Goal: Navigation & Orientation: Understand site structure

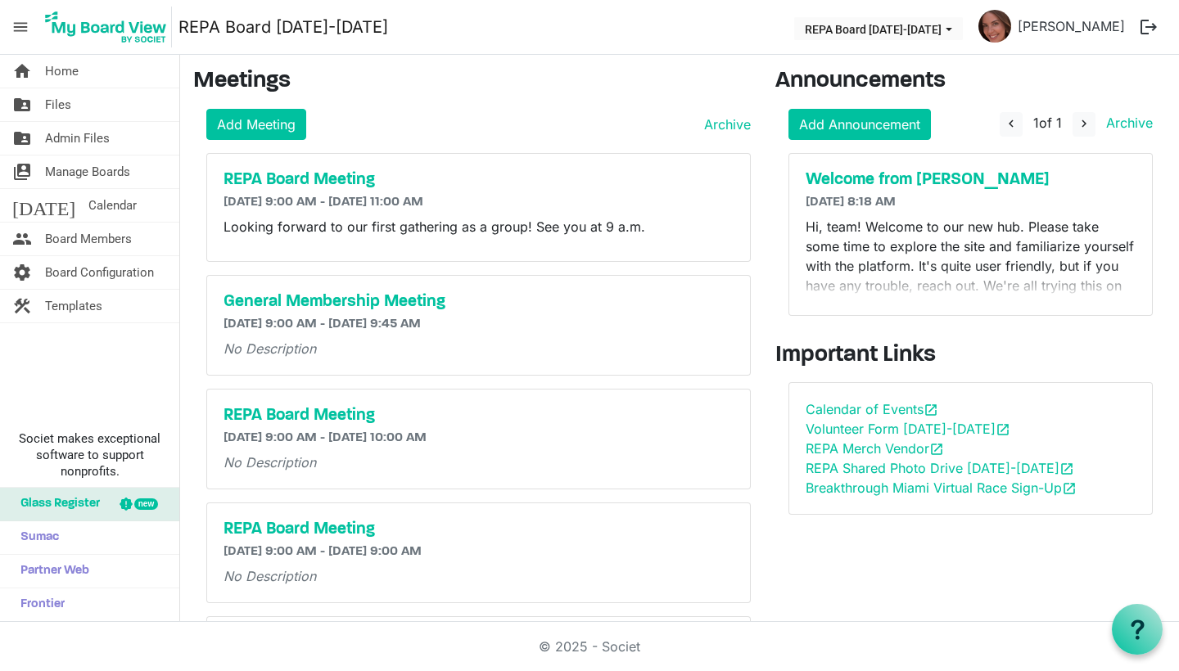
click at [823, 478] on div "Breakthrough Miami Virtual Race Sign-Up open_in_new" at bounding box center [971, 488] width 331 height 20
click at [825, 468] on link "REPA Shared Photo Drive 2025-2026 open_in_new" at bounding box center [940, 468] width 269 height 16
click at [57, 231] on span "Board Members" at bounding box center [88, 239] width 87 height 33
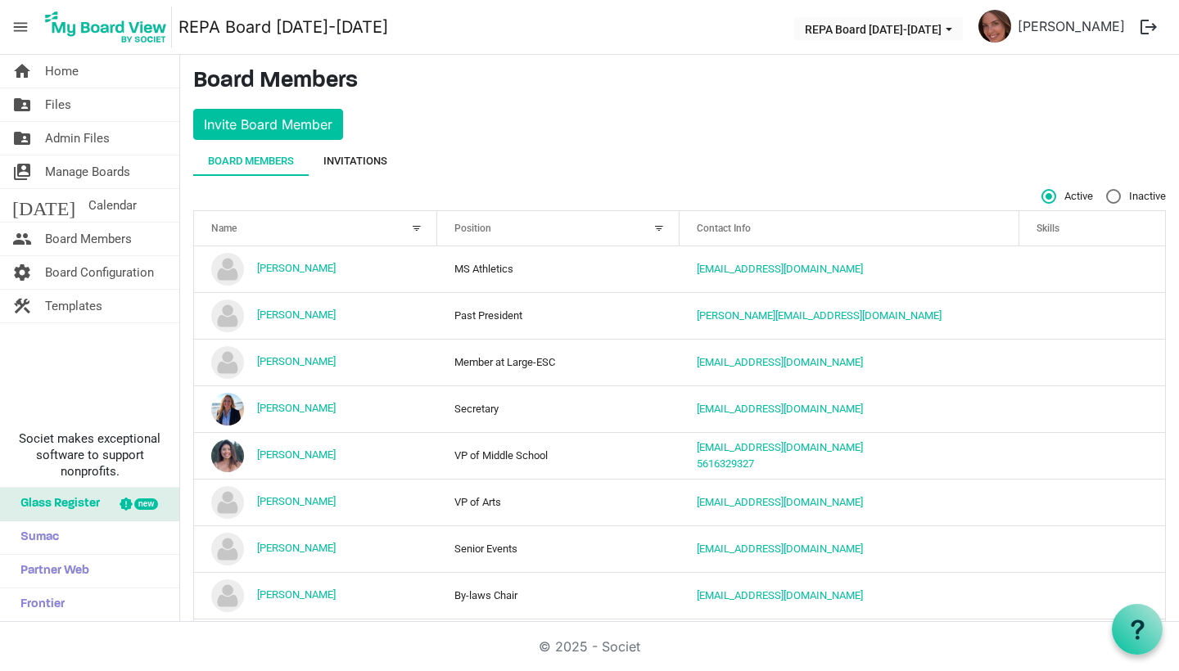
click at [365, 160] on div "Invitations" at bounding box center [355, 161] width 64 height 16
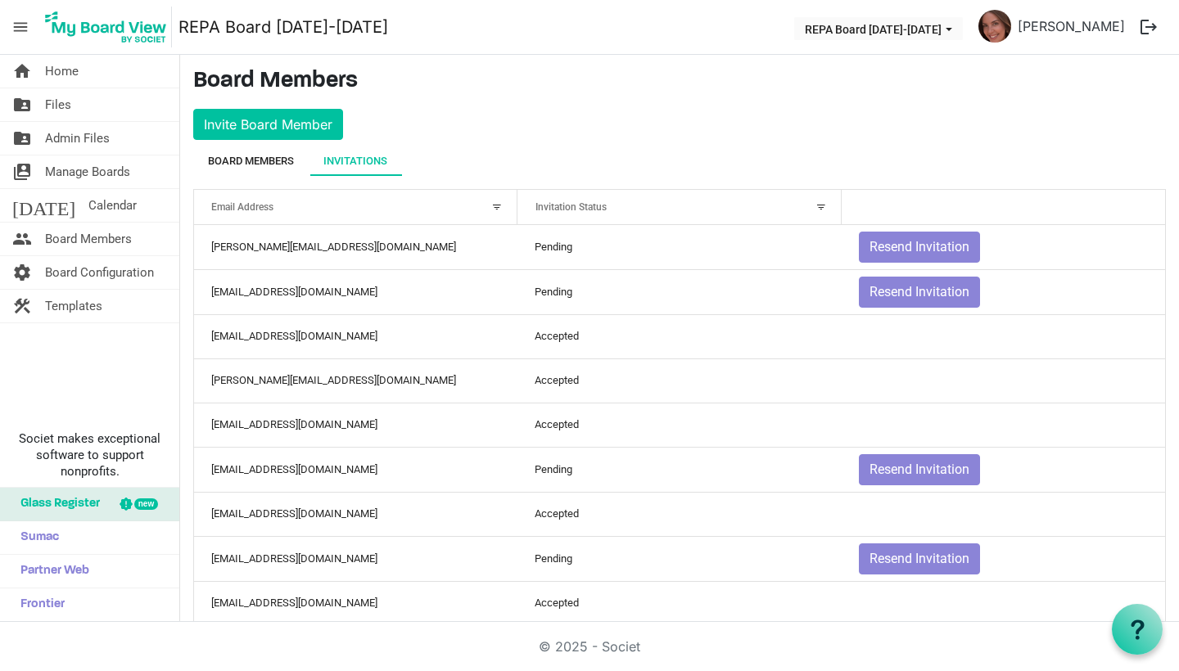
click at [236, 160] on div "Board Members" at bounding box center [251, 161] width 86 height 16
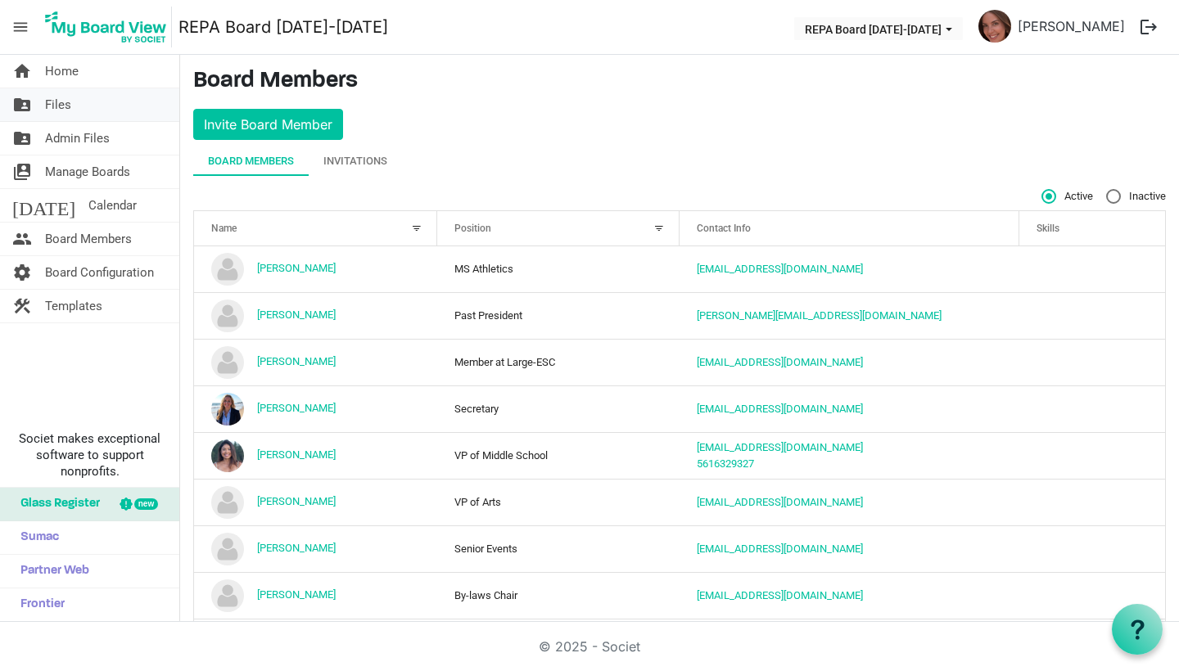
click at [57, 105] on span "Files" at bounding box center [58, 104] width 26 height 33
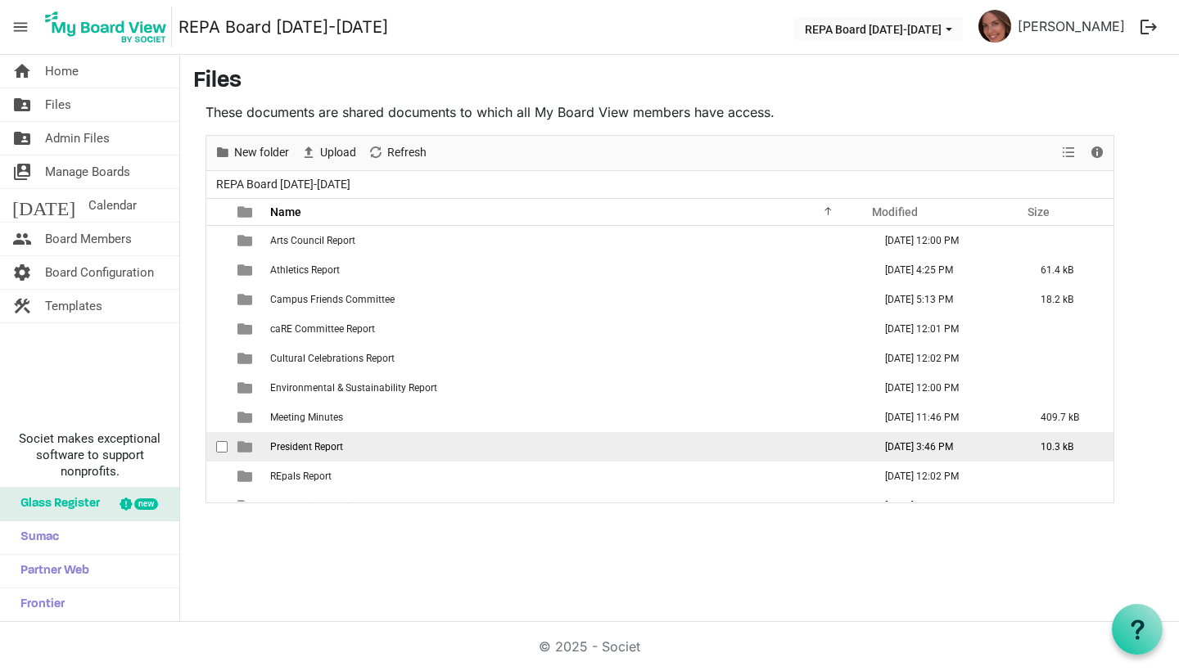
click at [241, 452] on span "is template cell column header type" at bounding box center [244, 447] width 15 height 15
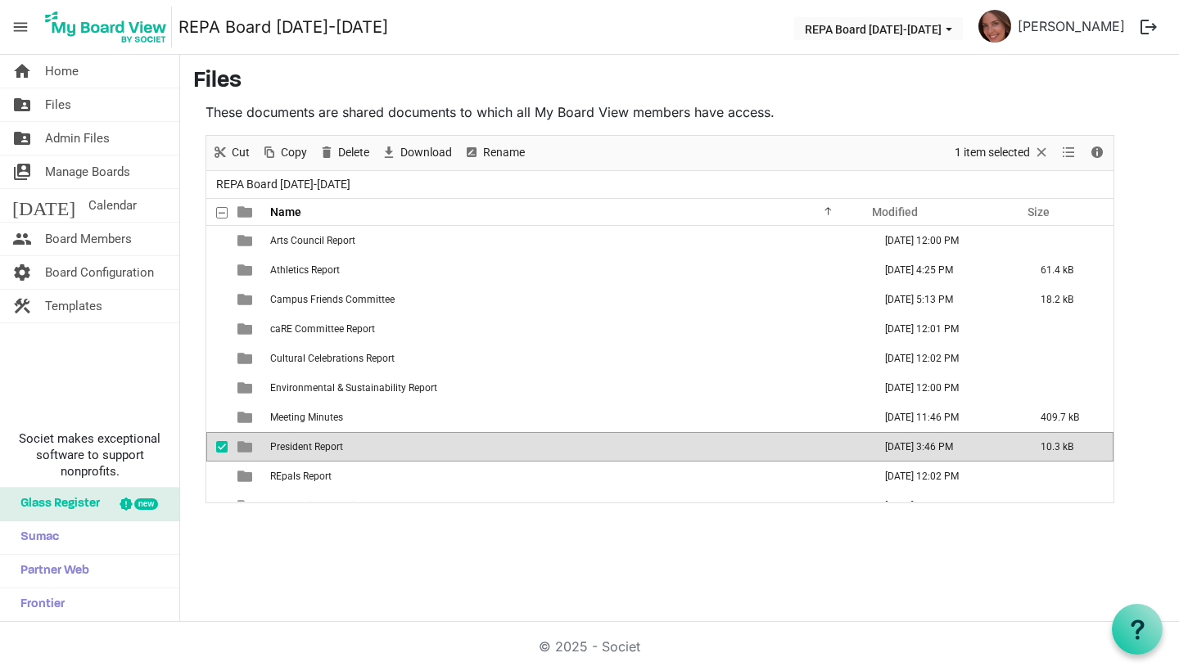
click at [241, 452] on span "is template cell column header type" at bounding box center [244, 447] width 15 height 15
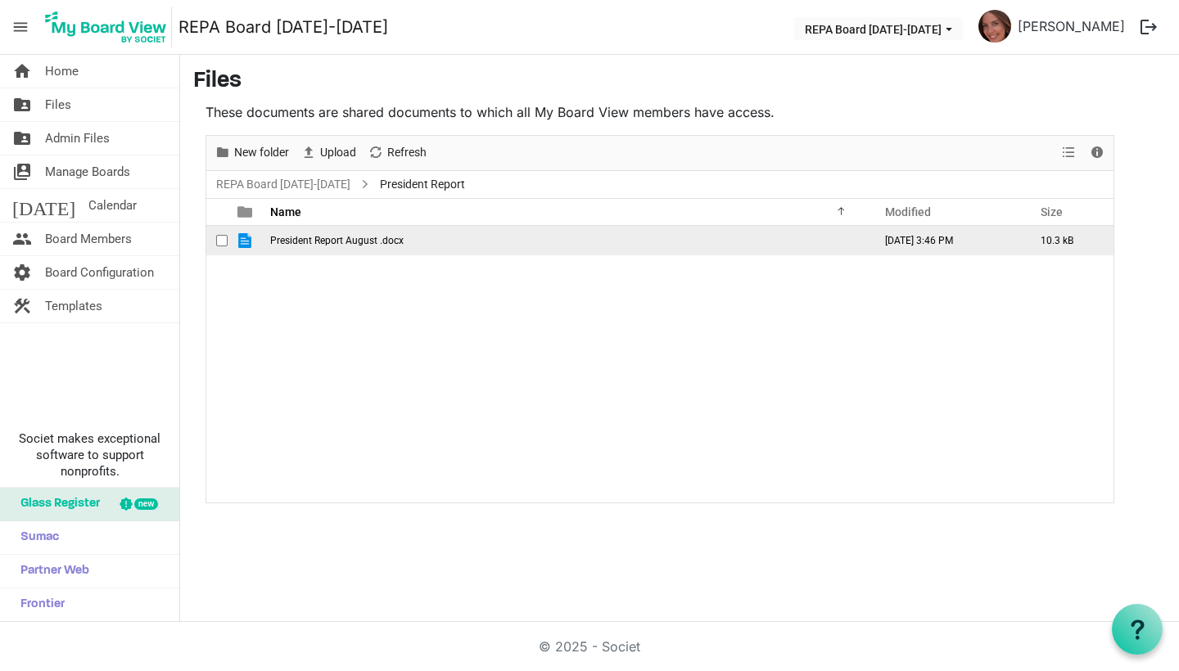
click at [350, 247] on td "President Report August .docx" at bounding box center [566, 240] width 603 height 29
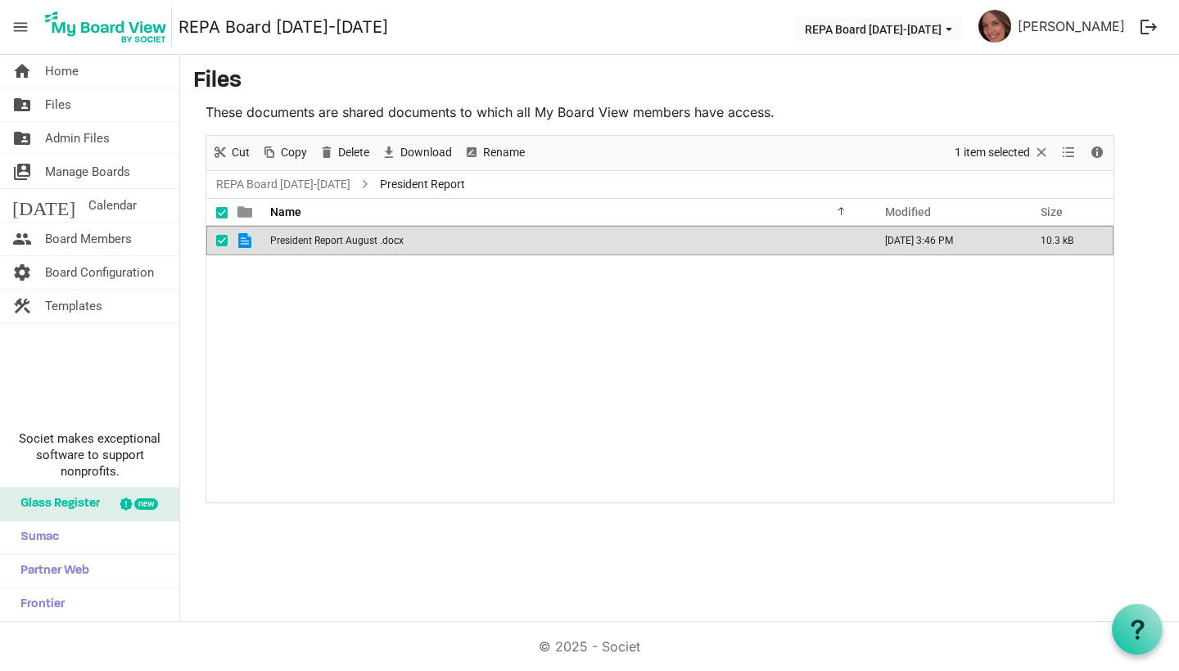
click at [350, 247] on td "President Report August .docx" at bounding box center [566, 240] width 603 height 29
click at [255, 184] on link "REPA Board [DATE]-[DATE]" at bounding box center [283, 184] width 141 height 20
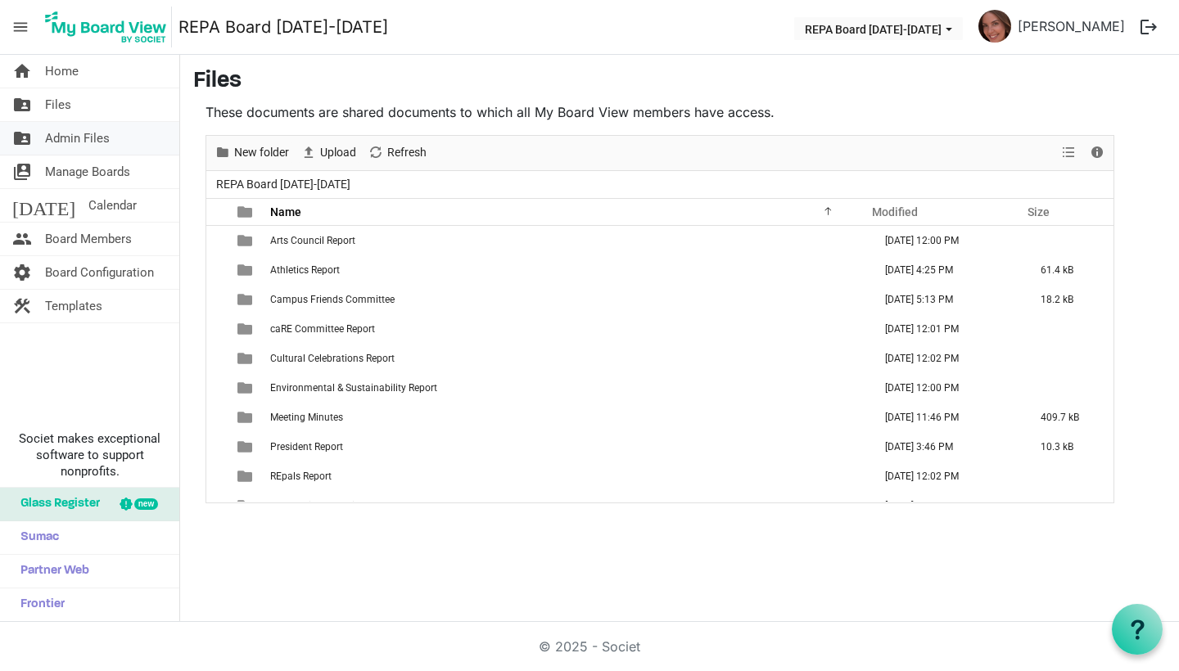
click at [115, 138] on link "folder_shared Admin Files" at bounding box center [89, 138] width 179 height 33
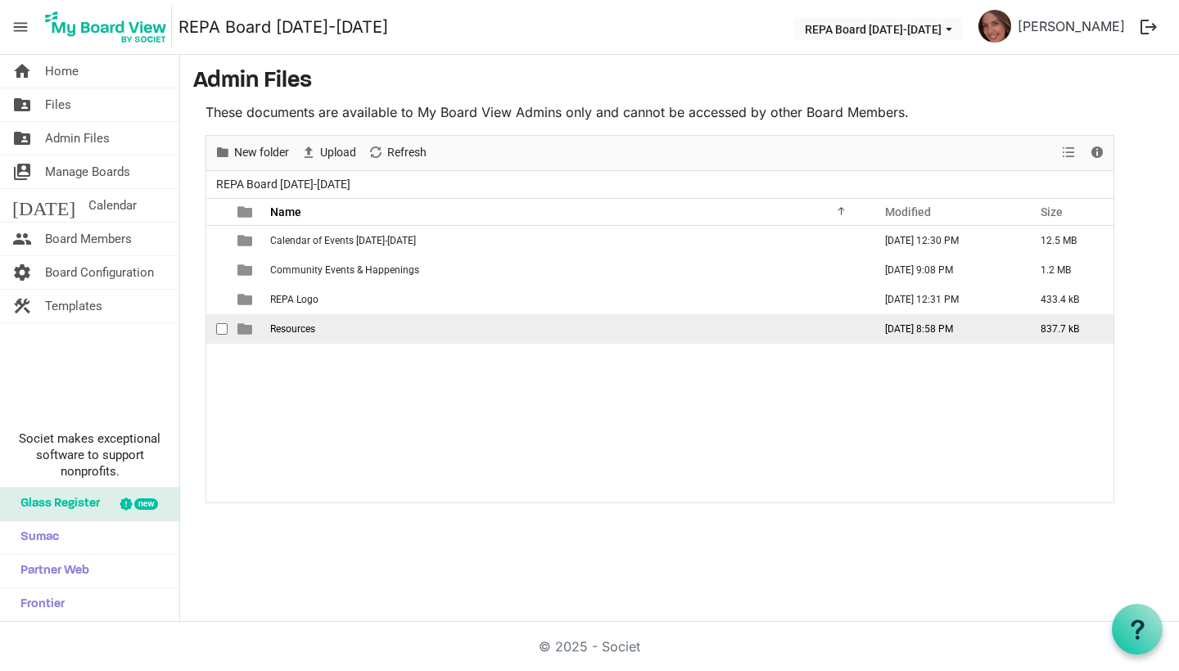
click at [262, 328] on td "is template cell column header type" at bounding box center [247, 328] width 38 height 29
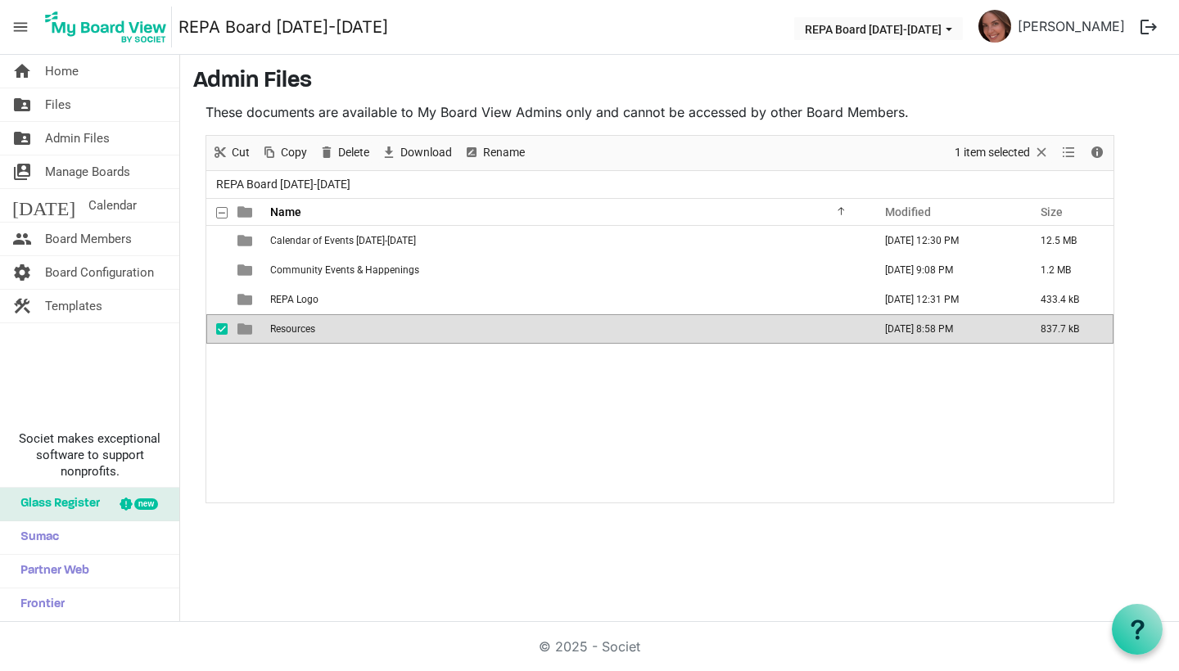
click at [263, 328] on td "is template cell column header type" at bounding box center [247, 328] width 38 height 29
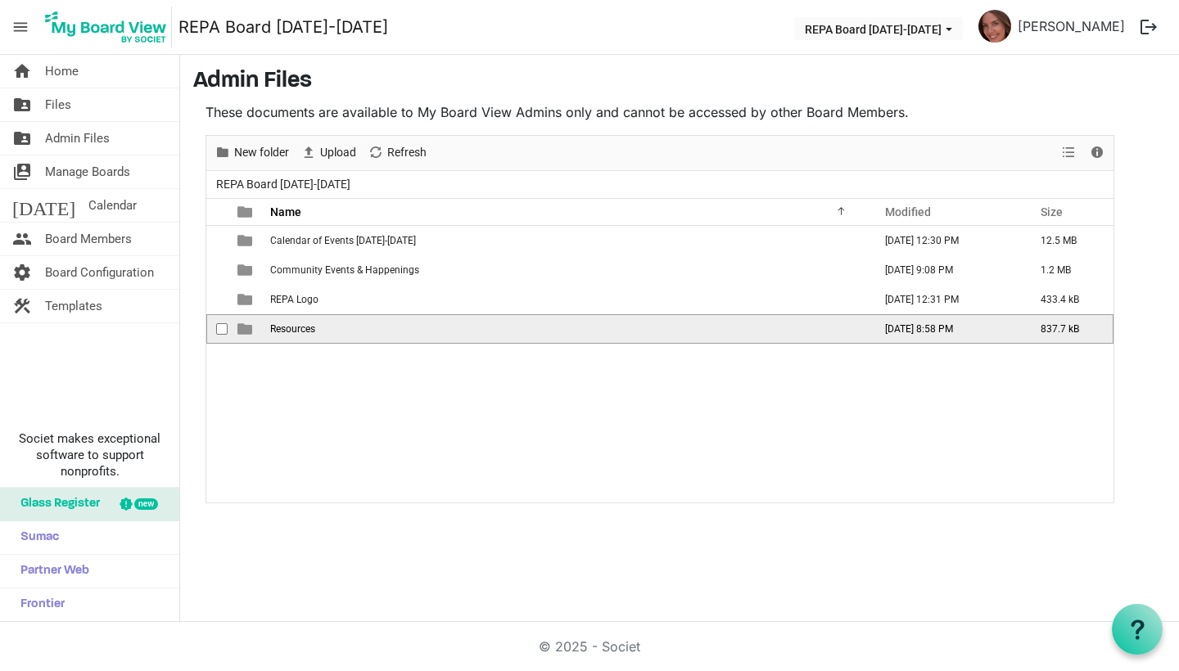
click at [263, 328] on td "is template cell column header type" at bounding box center [247, 328] width 38 height 29
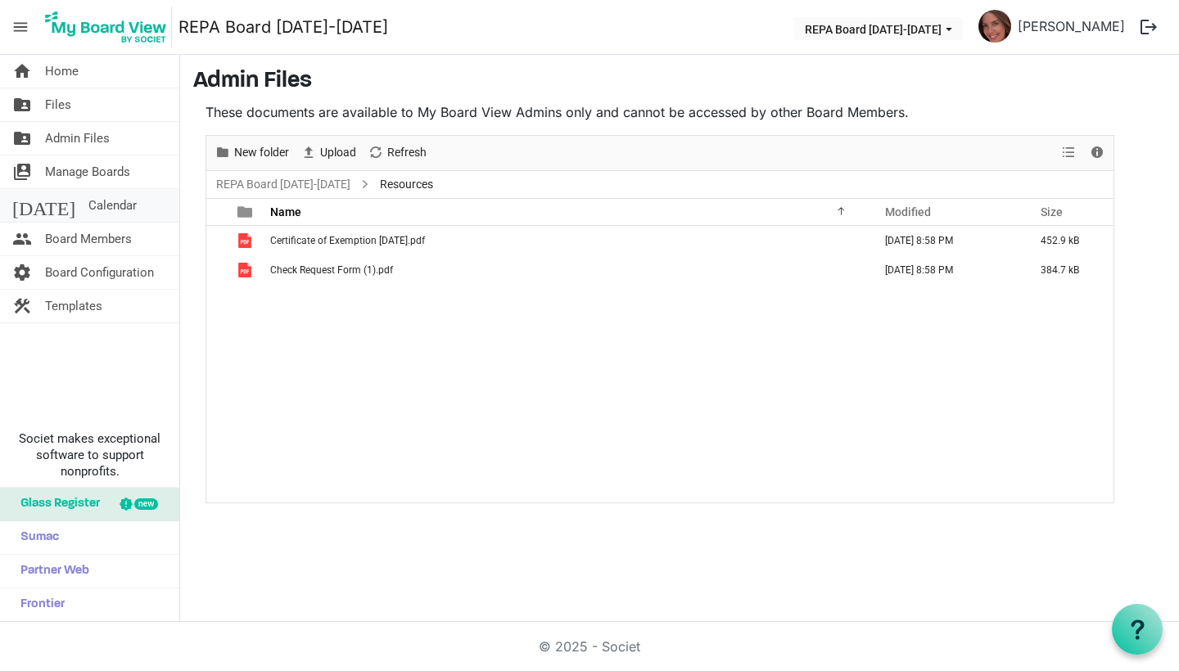
click at [88, 202] on span "Calendar" at bounding box center [112, 205] width 48 height 33
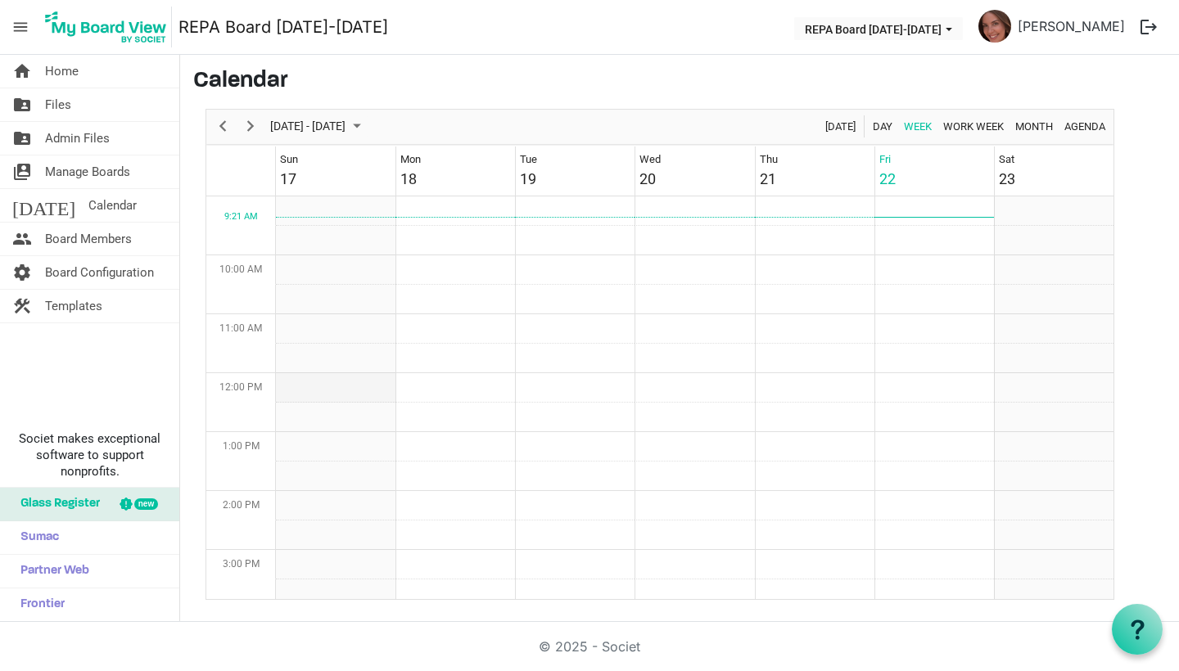
scroll to position [554, 0]
click at [1032, 138] on div "Month" at bounding box center [1034, 127] width 49 height 34
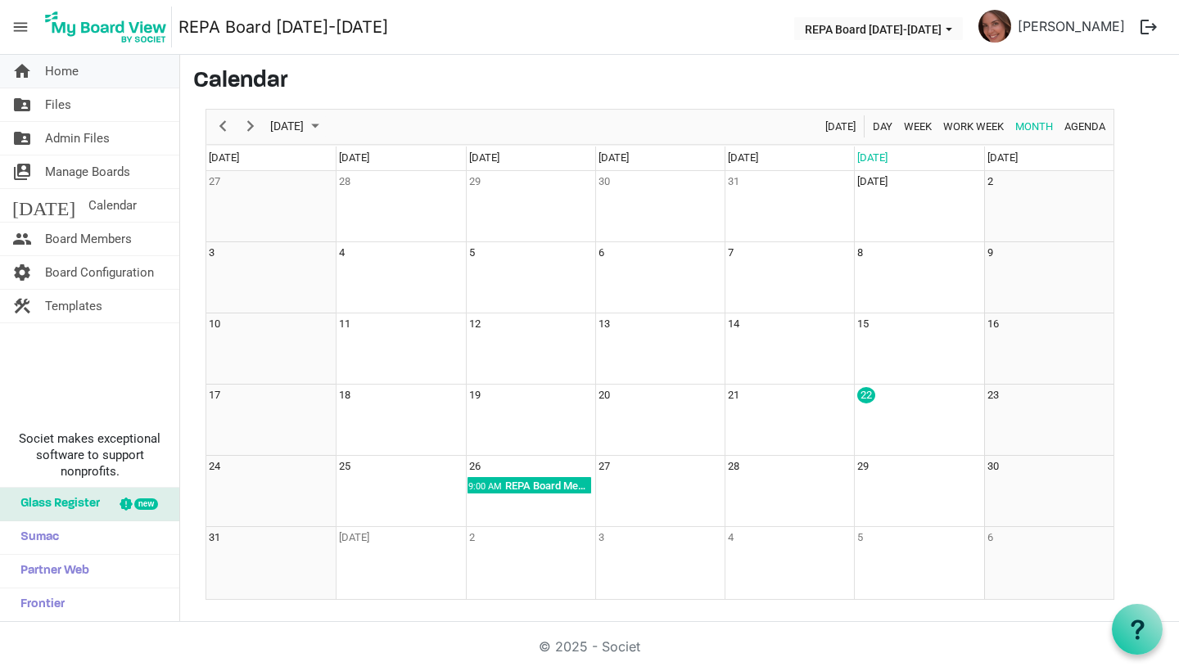
click at [127, 70] on link "home Home" at bounding box center [89, 71] width 179 height 33
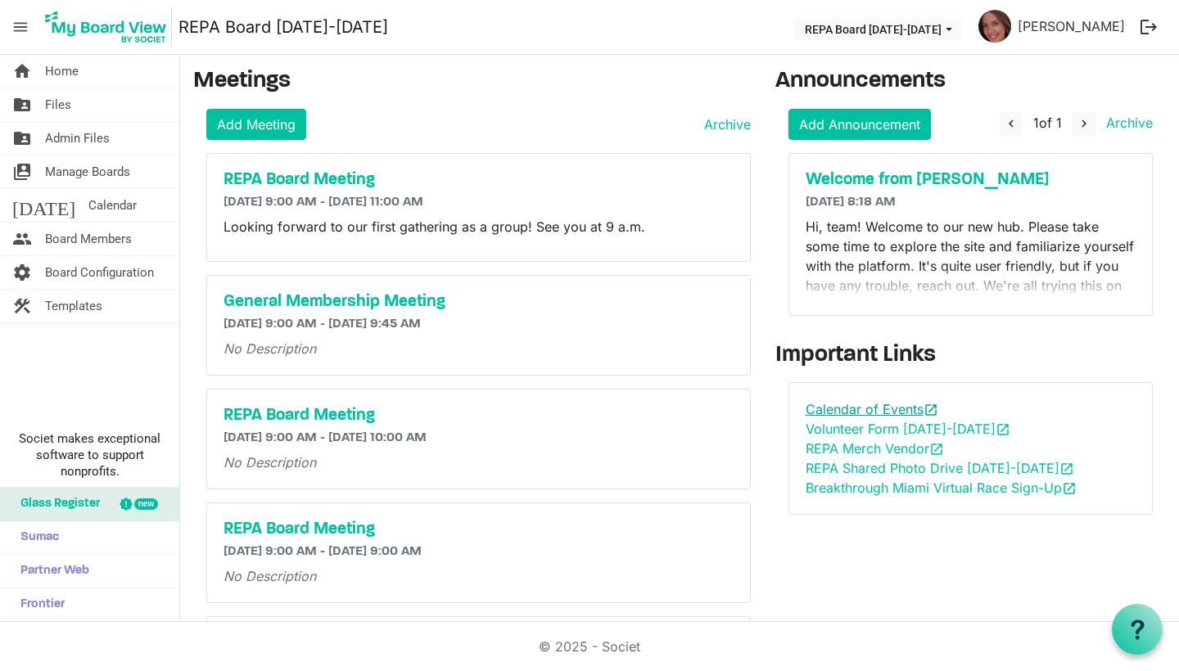
click at [816, 411] on link "Calendar of Events open_in_new" at bounding box center [872, 409] width 133 height 16
click at [36, 105] on link "folder_shared Files" at bounding box center [89, 104] width 179 height 33
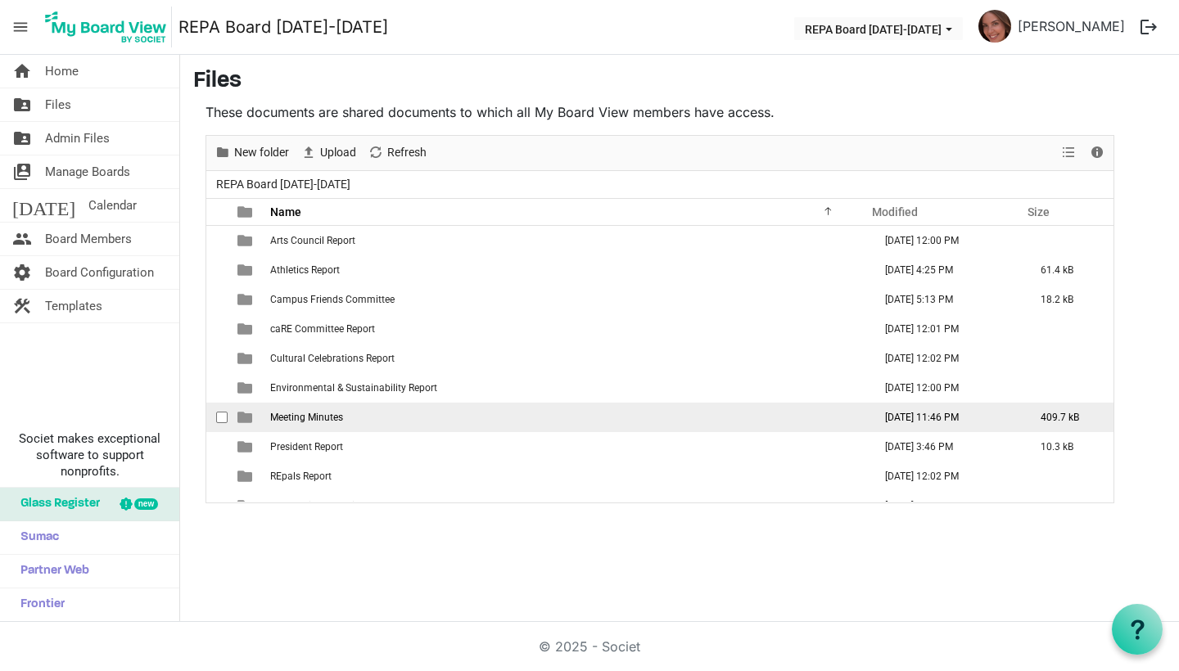
click at [298, 418] on span "Meeting Minutes" at bounding box center [306, 417] width 73 height 11
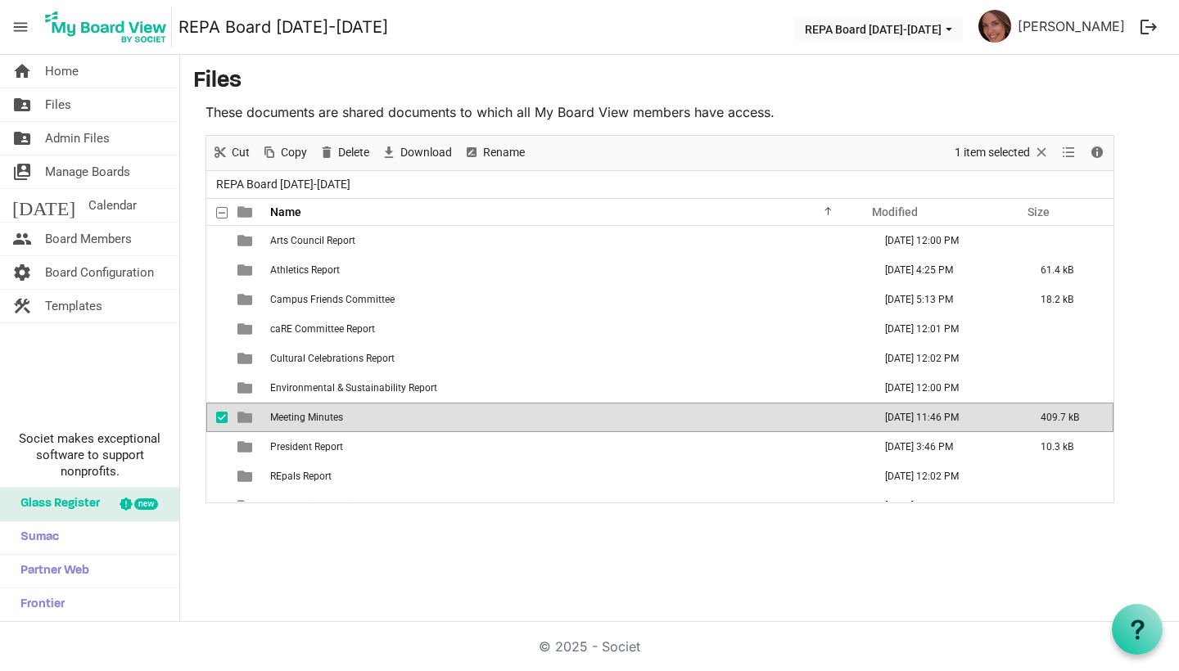
click at [298, 418] on span "Meeting Minutes" at bounding box center [306, 417] width 73 height 11
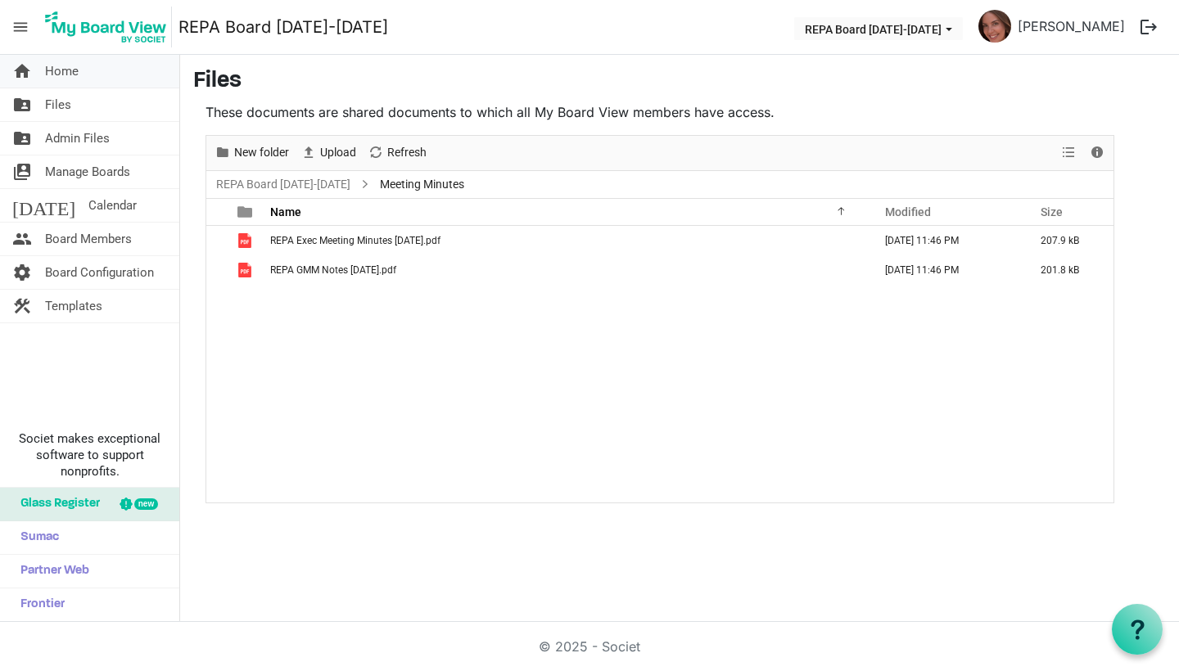
click at [79, 67] on link "home Home" at bounding box center [89, 71] width 179 height 33
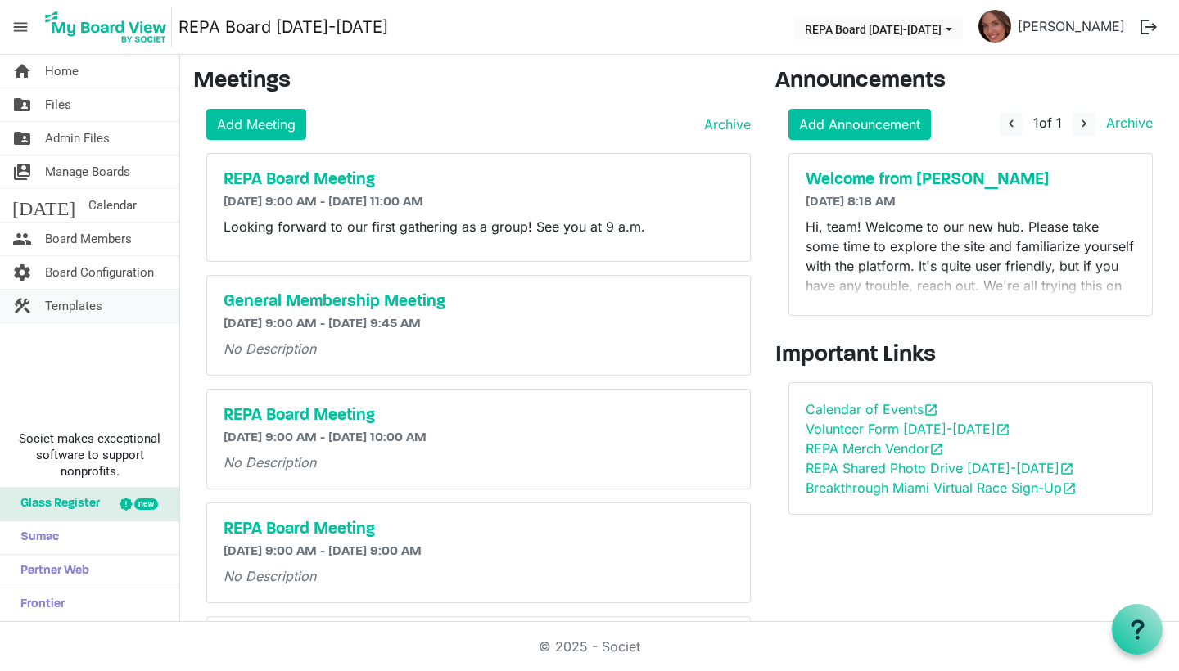
click at [69, 301] on span "Templates" at bounding box center [73, 306] width 57 height 33
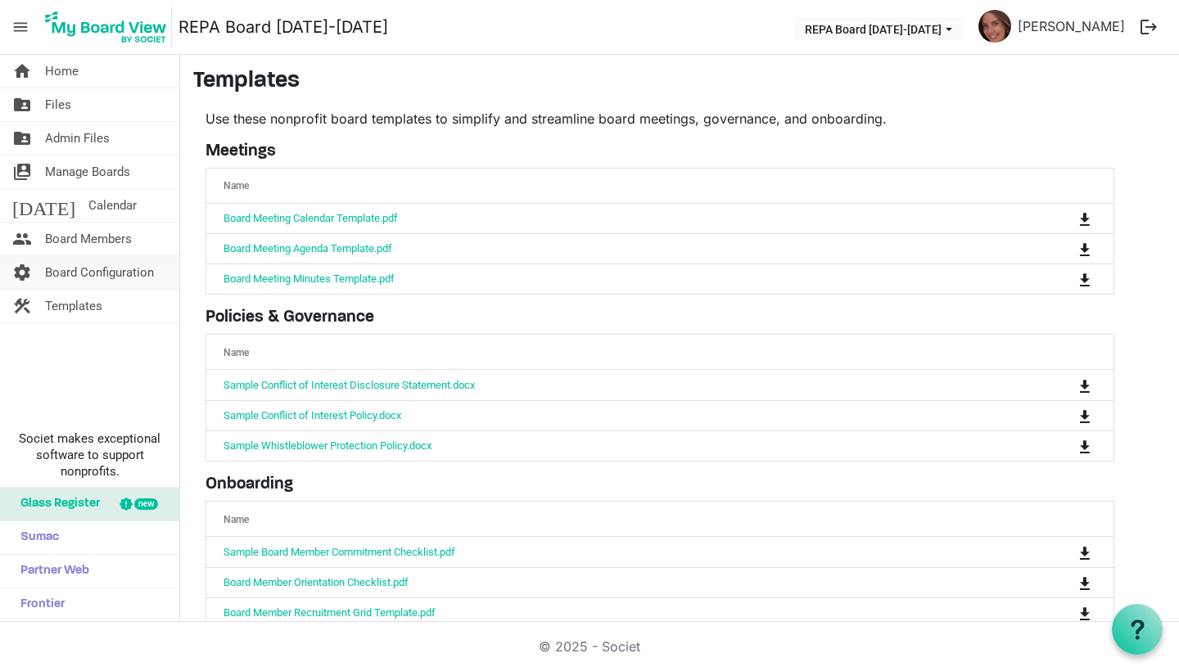
click at [118, 272] on span "Board Configuration" at bounding box center [99, 272] width 109 height 33
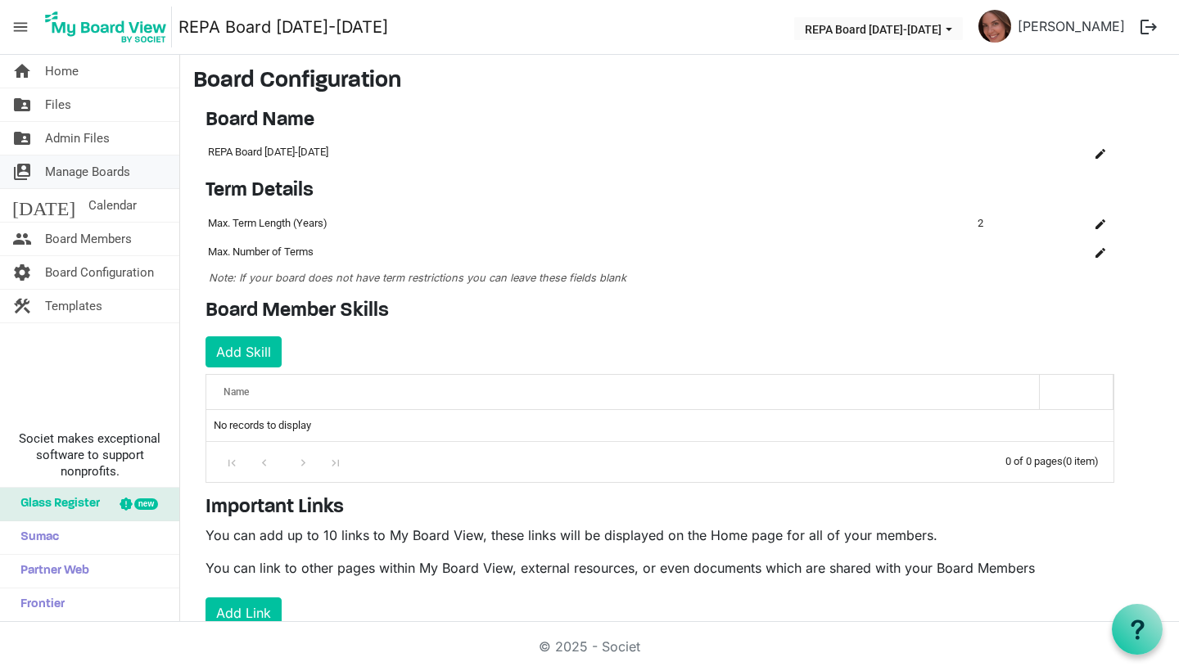
click at [70, 167] on span "Manage Boards" at bounding box center [87, 172] width 85 height 33
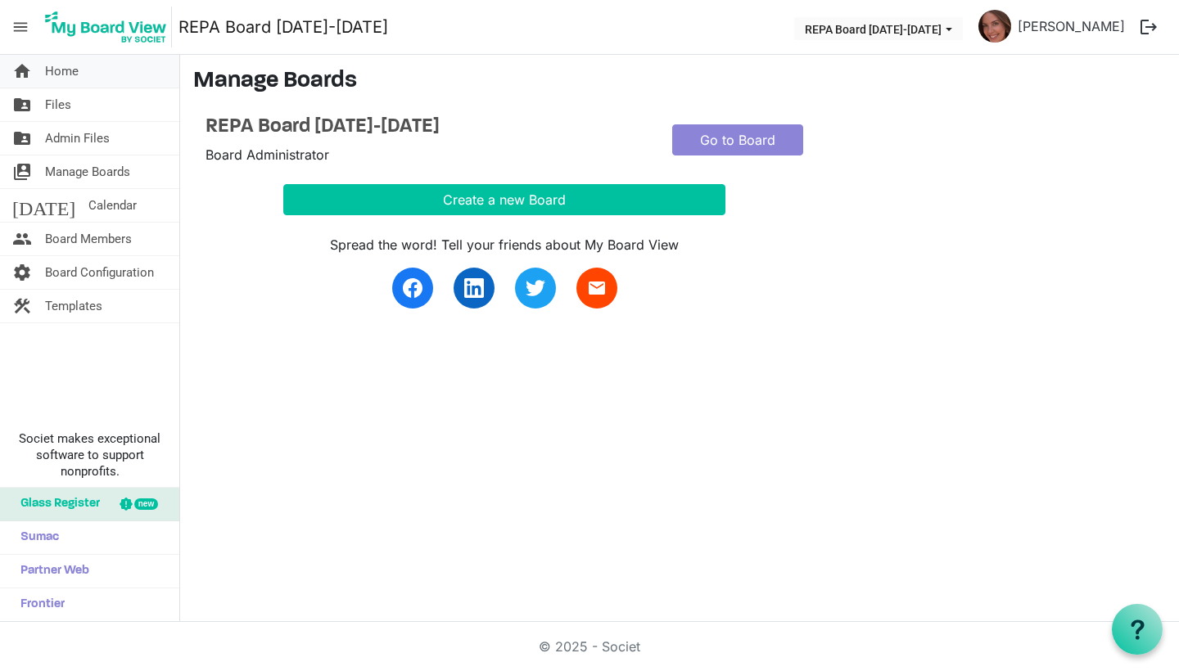
click at [86, 75] on link "home Home" at bounding box center [89, 71] width 179 height 33
